Goal: Find specific page/section: Find specific page/section

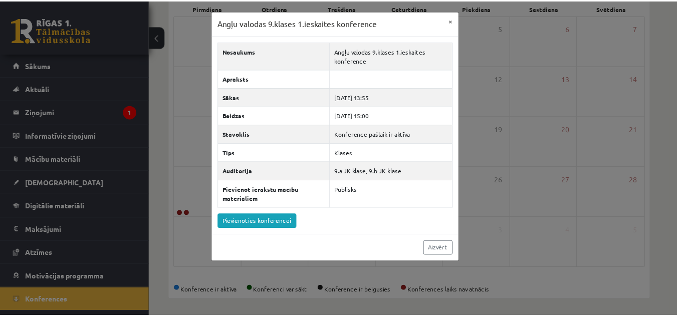
scroll to position [158, 0]
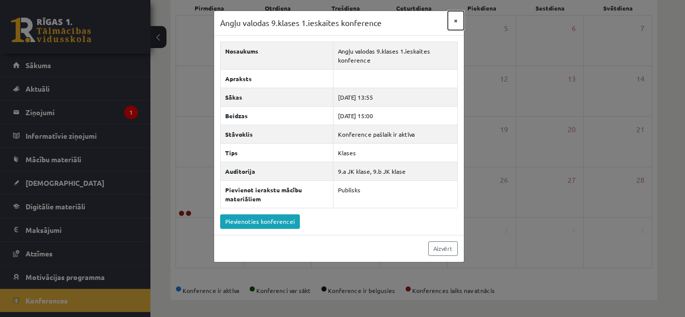
click at [453, 21] on button "×" at bounding box center [456, 20] width 16 height 19
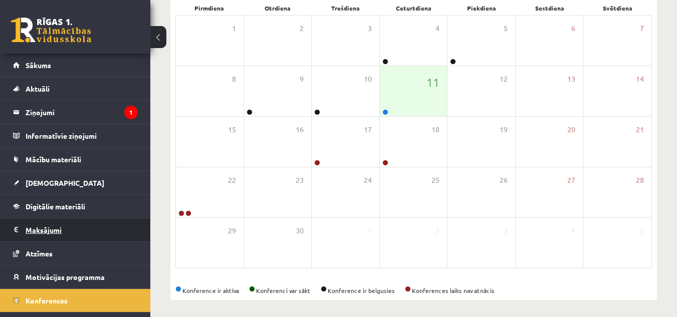
click at [84, 227] on legend "Maksājumi 0" at bounding box center [82, 230] width 112 height 23
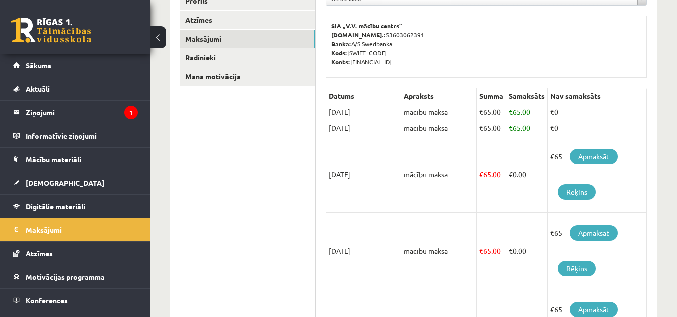
scroll to position [69, 0]
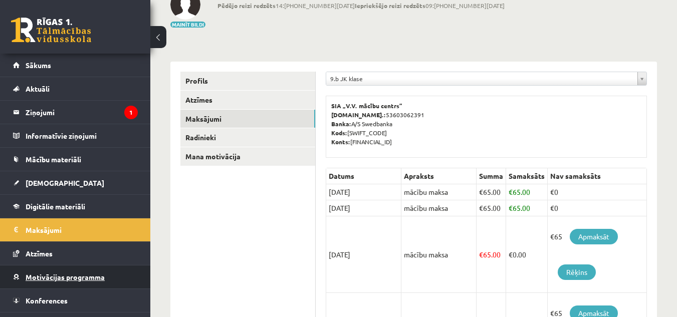
click at [104, 275] on link "Motivācijas programma" at bounding box center [75, 277] width 125 height 23
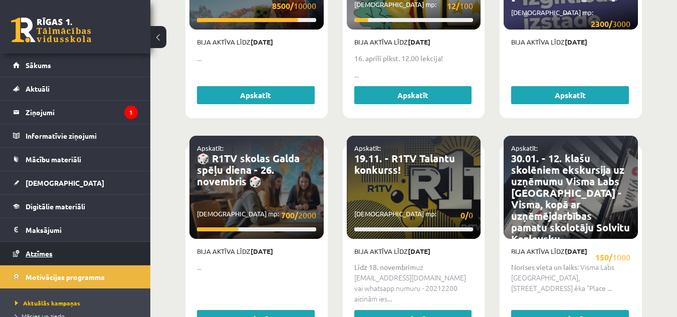
scroll to position [120, 0]
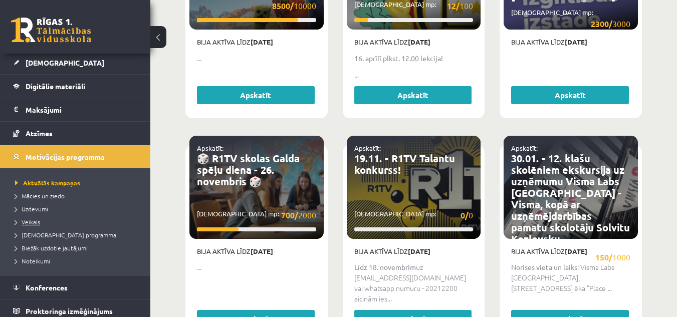
click at [31, 222] on span "Veikals" at bounding box center [27, 222] width 25 height 8
